Goal: Check status: Verify the current state of an ongoing process or item

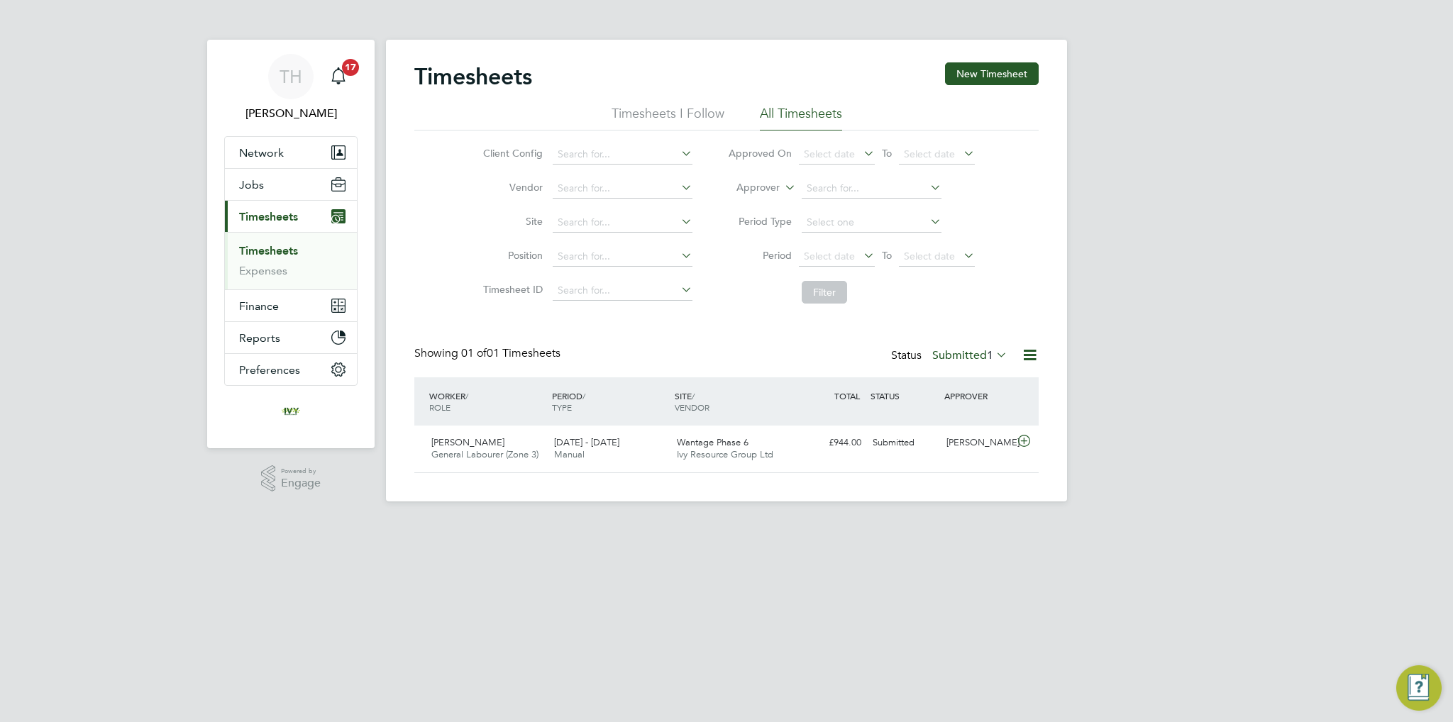
scroll to position [35, 123]
click at [958, 362] on div "Status Submitted 1" at bounding box center [950, 356] width 119 height 20
click at [960, 358] on label "Submitted 1" at bounding box center [970, 355] width 75 height 14
click at [948, 419] on li "Submitted" at bounding box center [957, 420] width 65 height 20
click at [955, 355] on label "Submitted 1" at bounding box center [970, 355] width 75 height 14
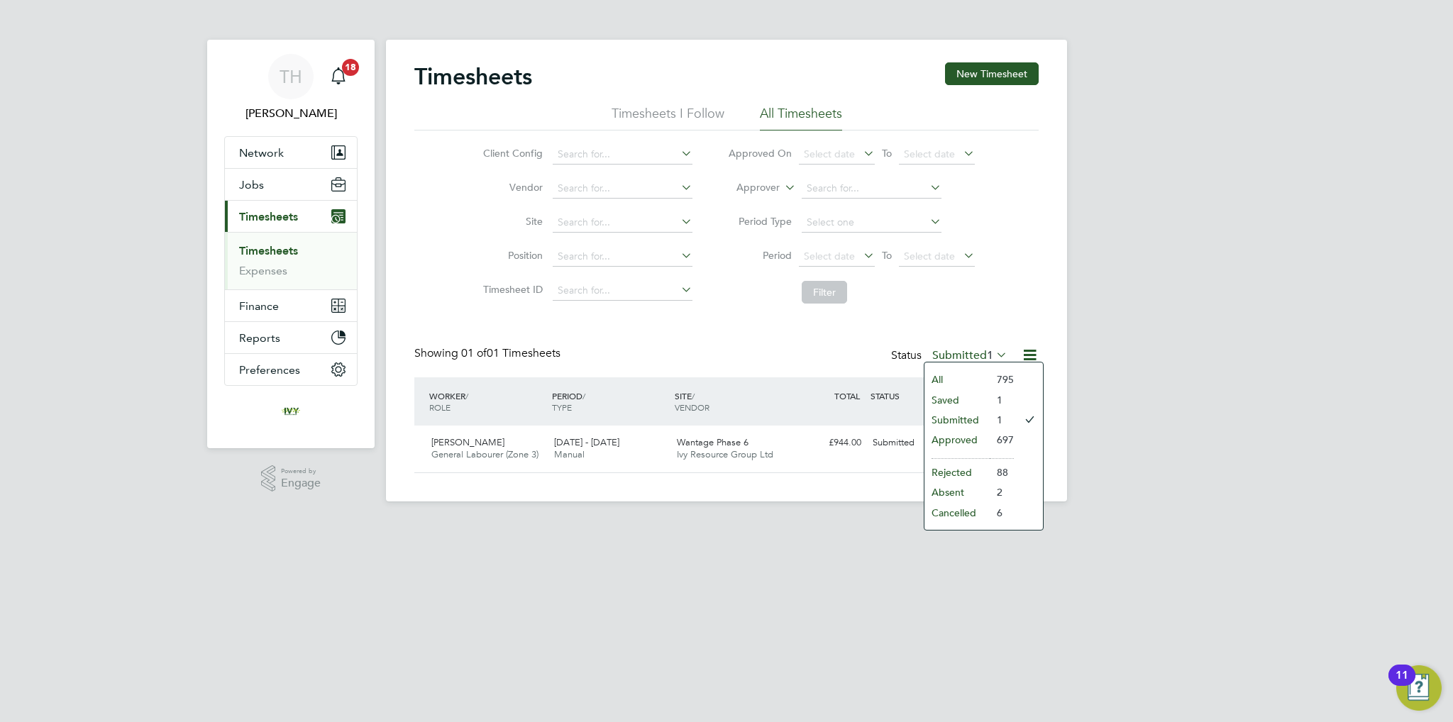
click at [952, 436] on li "Approved" at bounding box center [957, 440] width 65 height 20
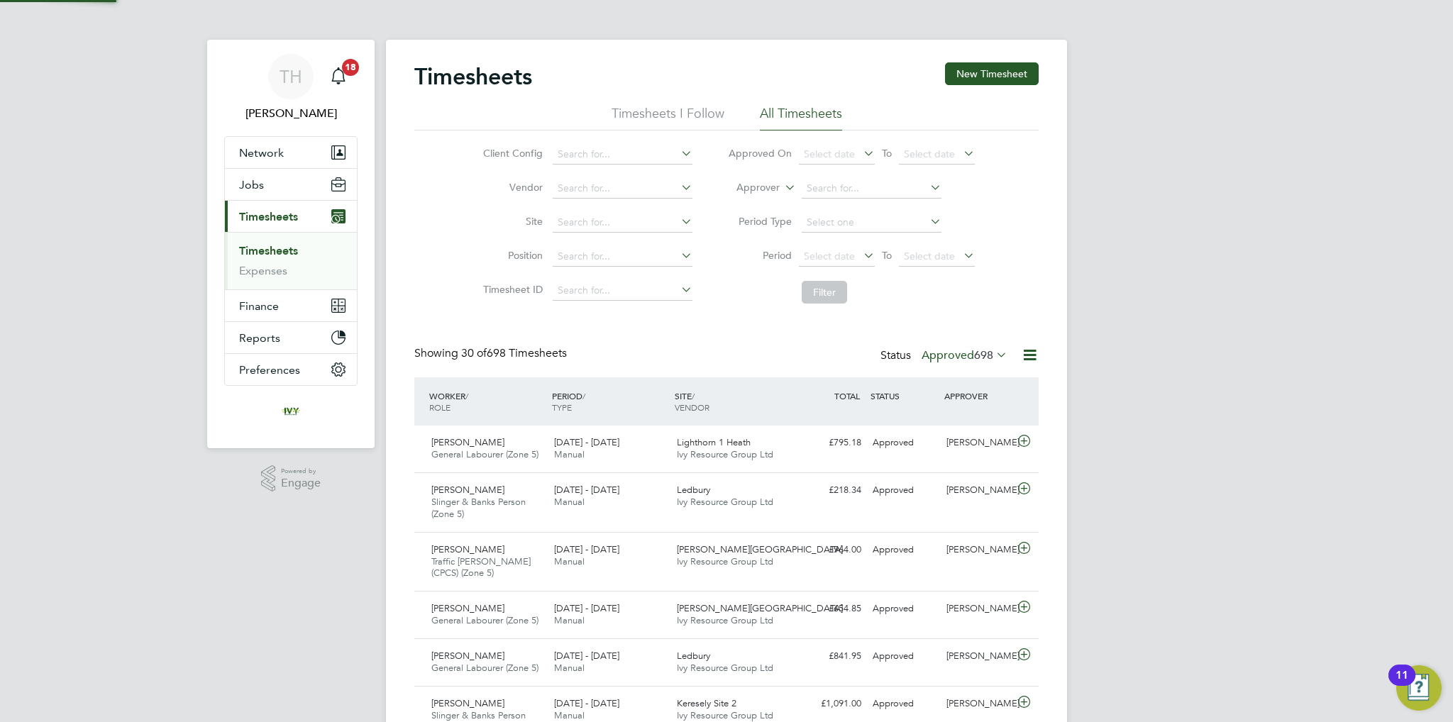
scroll to position [0, 0]
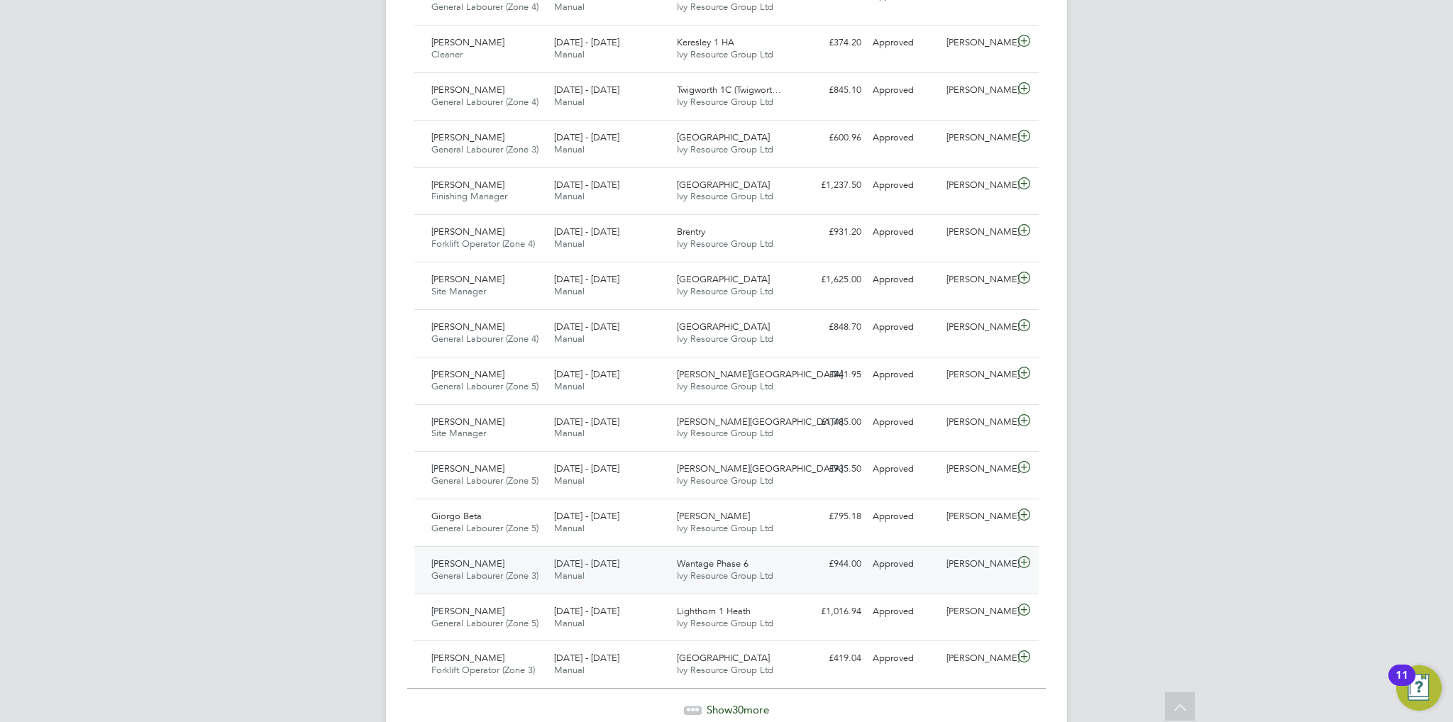
click at [603, 562] on span "[DATE] - [DATE]" at bounding box center [586, 564] width 65 height 12
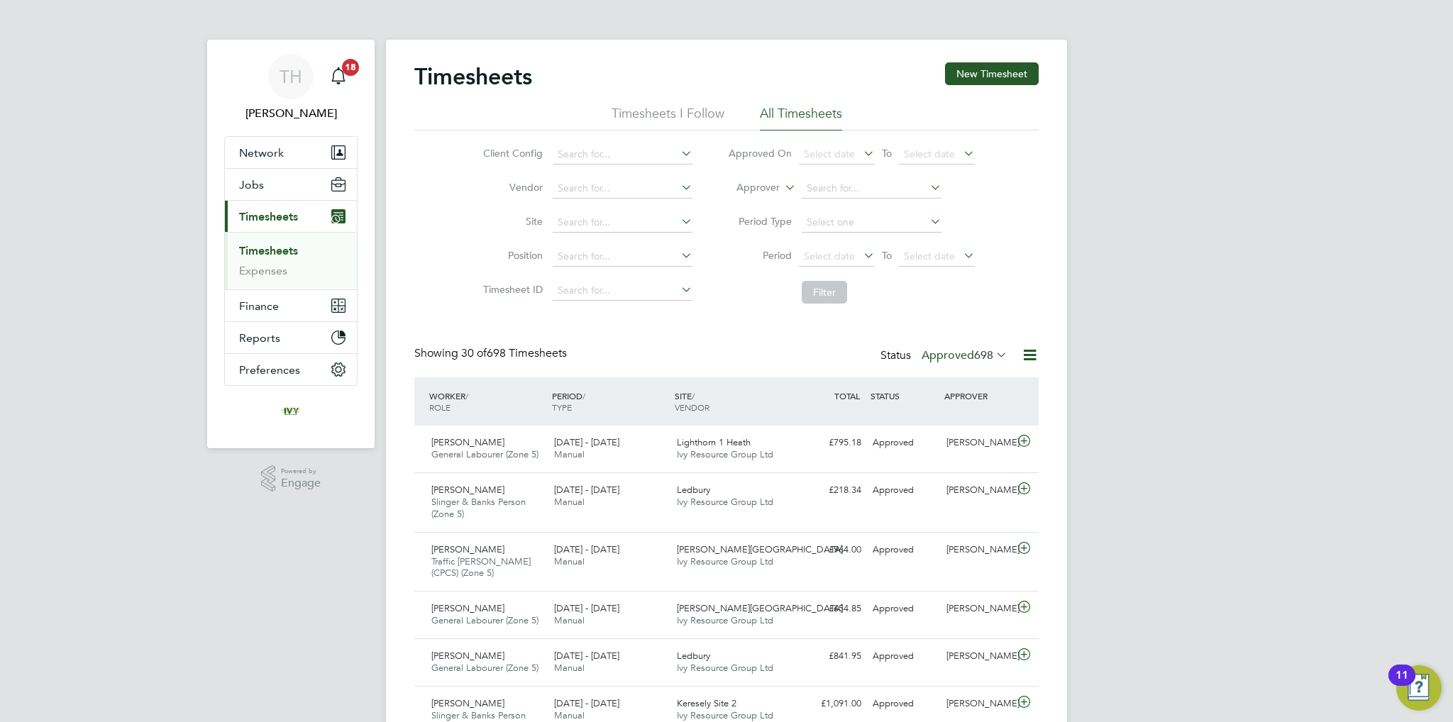
click at [291, 246] on link "Timesheets" at bounding box center [268, 250] width 59 height 13
drag, startPoint x: 919, startPoint y: 341, endPoint x: 928, endPoint y: 348, distance: 11.1
click at [937, 353] on label "Approved 698" at bounding box center [965, 355] width 86 height 14
click at [954, 415] on li "Submitted" at bounding box center [952, 420] width 65 height 20
